Goal: Task Accomplishment & Management: Use online tool/utility

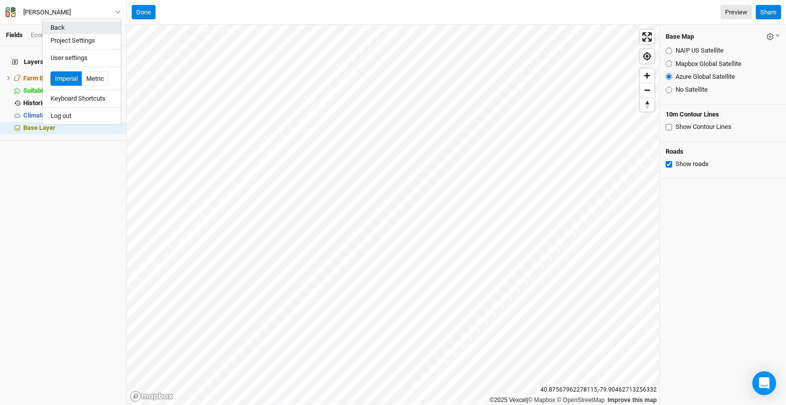
click at [91, 29] on button "Back" at bounding box center [82, 27] width 78 height 13
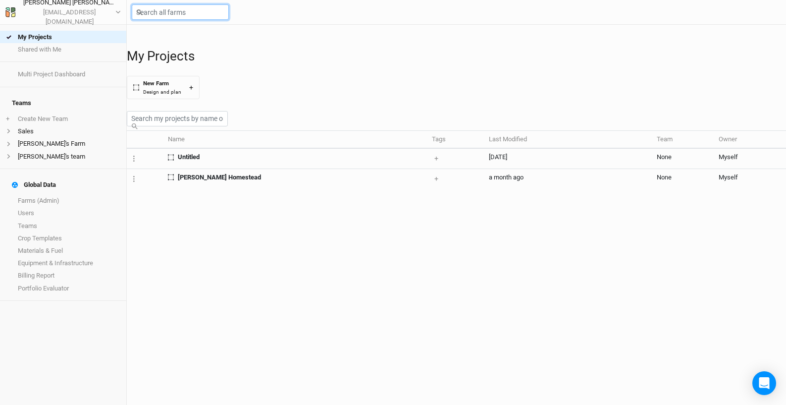
click at [175, 13] on input "text" at bounding box center [180, 11] width 97 height 15
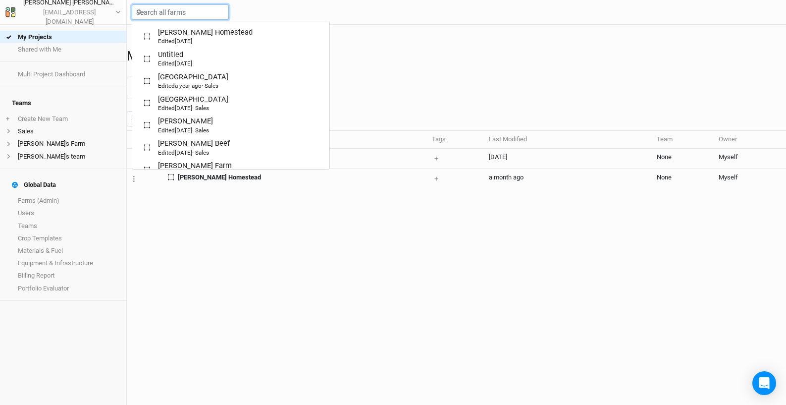
paste input "[STREET_ADDRESS][PERSON_NAME]"
type input "[STREET_ADDRESS][PERSON_NAME]"
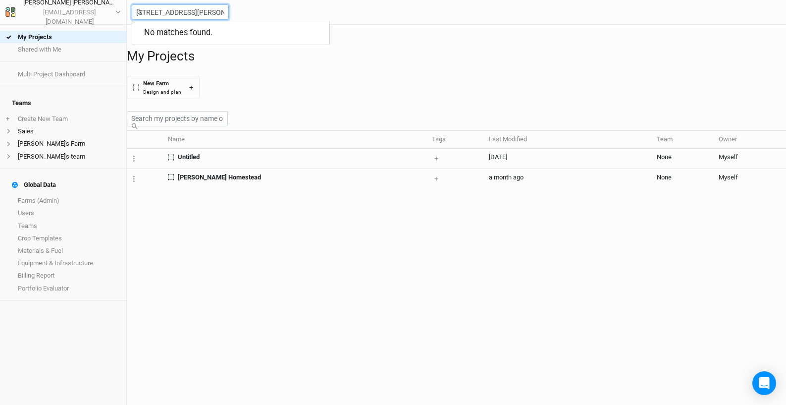
drag, startPoint x: 286, startPoint y: 9, endPoint x: 156, endPoint y: 6, distance: 130.4
click at [156, 6] on input "[STREET_ADDRESS][PERSON_NAME]" at bounding box center [180, 11] width 97 height 15
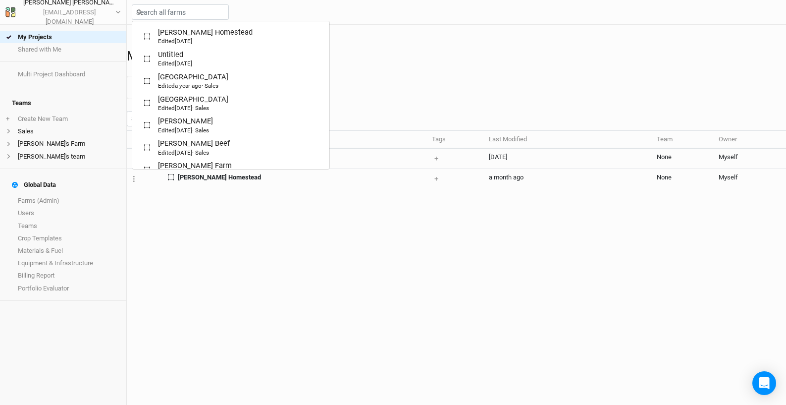
click at [411, 20] on div "[PERSON_NAME] Homestead Edited [DATE] Untitled Edited [DATE] Piedmont Farm Edit…" at bounding box center [457, 12] width 660 height 25
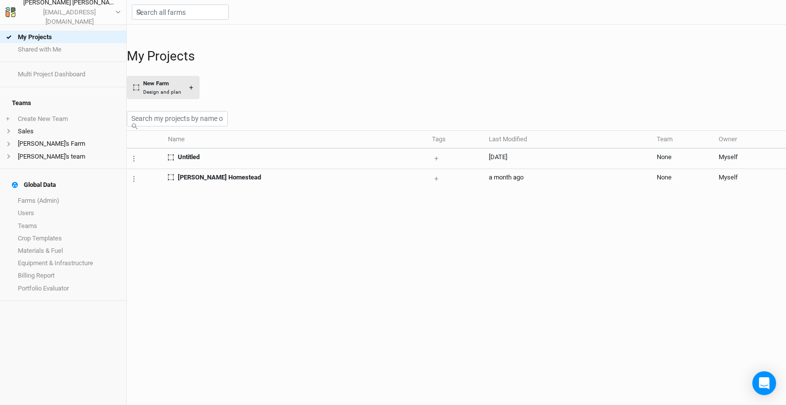
click at [200, 92] on button "New Farm Design and plan +" at bounding box center [163, 87] width 73 height 23
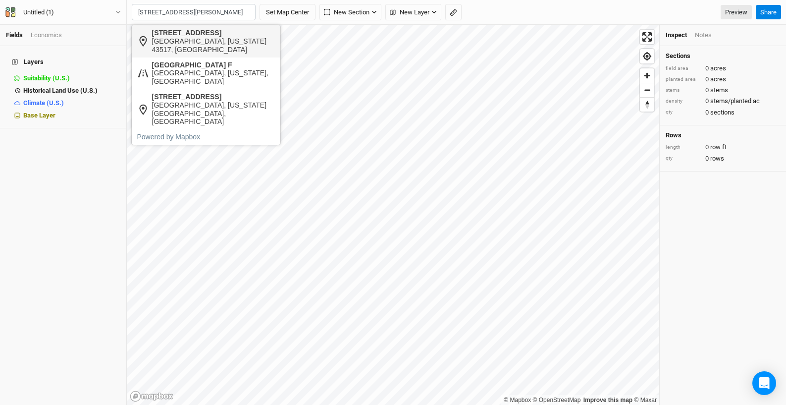
click at [237, 40] on div "[GEOGRAPHIC_DATA], [US_STATE] 43517, [GEOGRAPHIC_DATA]" at bounding box center [213, 45] width 123 height 17
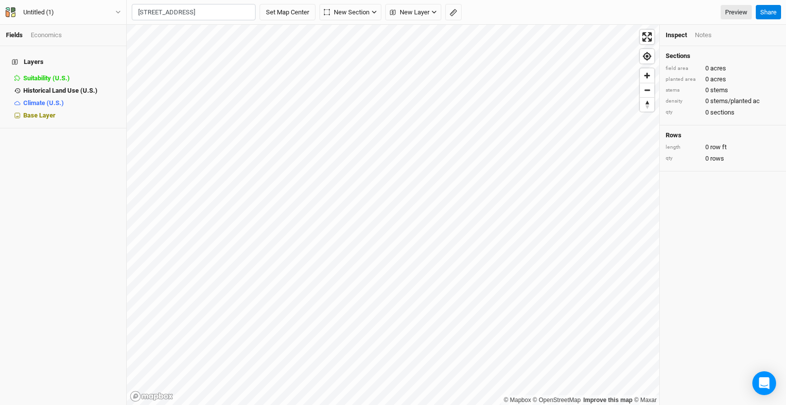
type input "[STREET_ADDRESS][PERSON_NAME][US_STATE]"
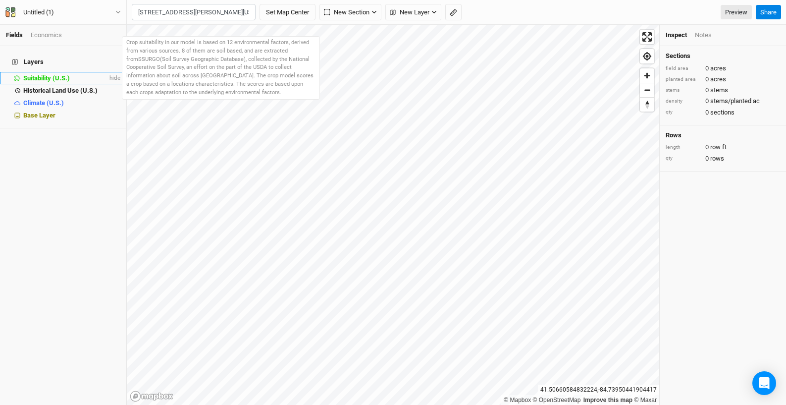
click at [44, 74] on span "Suitability (U.S.)" at bounding box center [46, 77] width 47 height 7
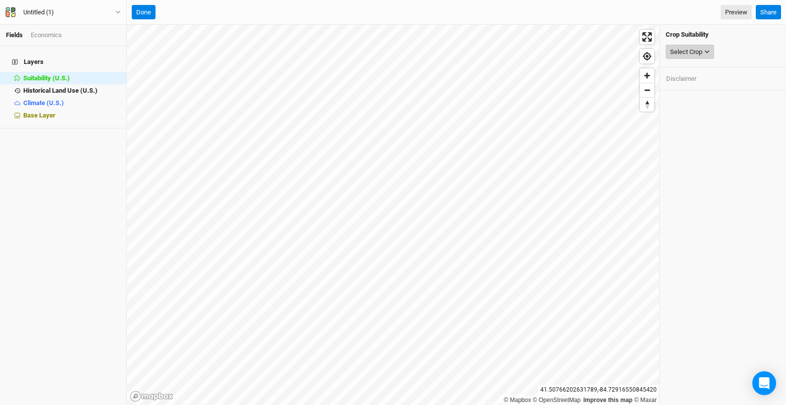
click at [710, 53] on icon "button" at bounding box center [707, 51] width 5 height 5
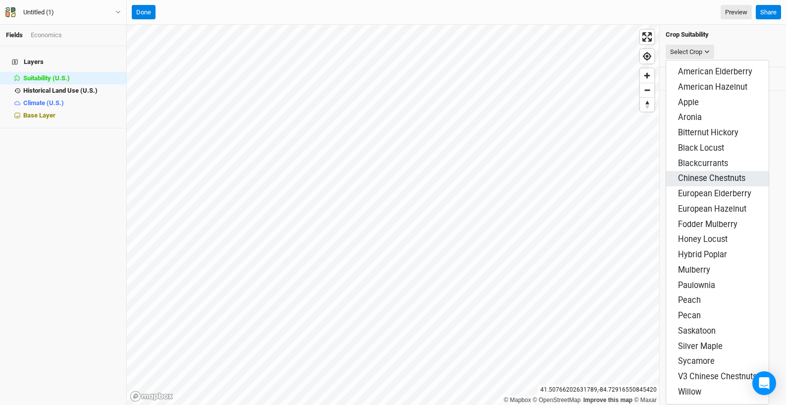
click at [722, 173] on span "Chinese Chestnuts" at bounding box center [711, 177] width 67 height 9
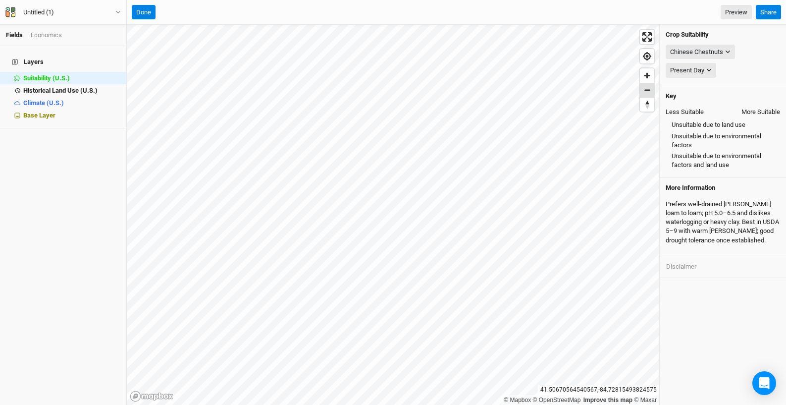
click at [649, 90] on span "Zoom out" at bounding box center [647, 90] width 14 height 14
click at [651, 90] on span "Zoom out" at bounding box center [647, 90] width 14 height 14
click at [728, 51] on icon "button" at bounding box center [727, 51] width 5 height 5
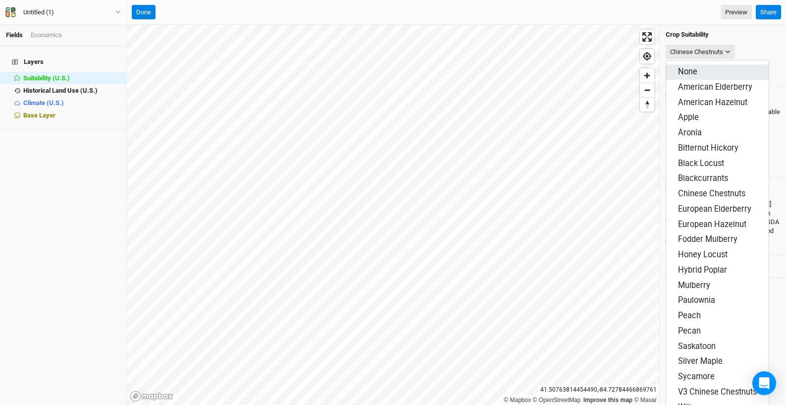
click at [729, 66] on button "None" at bounding box center [717, 71] width 103 height 15
